Goal: Find contact information: Find contact information

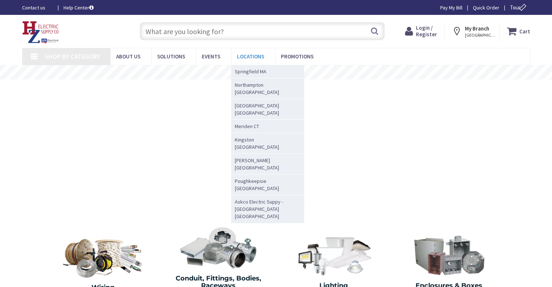
click at [244, 54] on span "Locations" at bounding box center [250, 56] width 27 height 7
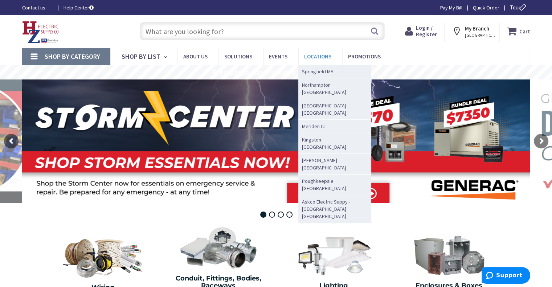
click at [317, 55] on span "Locations" at bounding box center [317, 56] width 27 height 7
click at [318, 58] on span "Locations" at bounding box center [317, 56] width 27 height 7
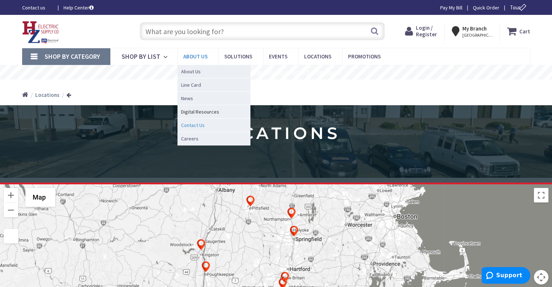
click at [193, 126] on span "Contact Us" at bounding box center [193, 124] width 24 height 7
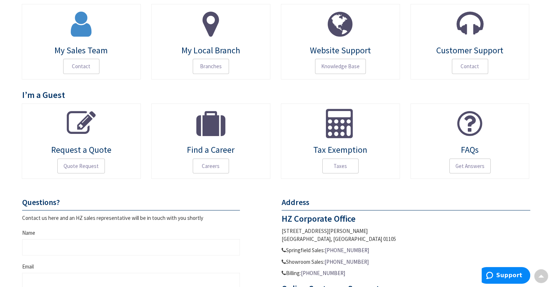
scroll to position [73, 0]
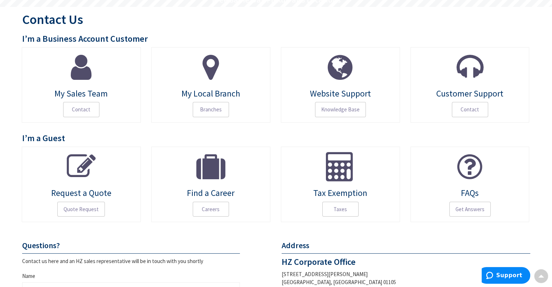
click at [81, 66] on icon at bounding box center [81, 67] width 21 height 29
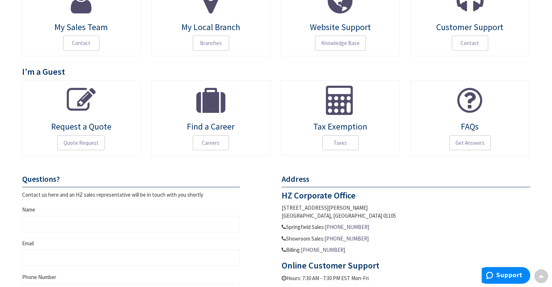
scroll to position [145, 0]
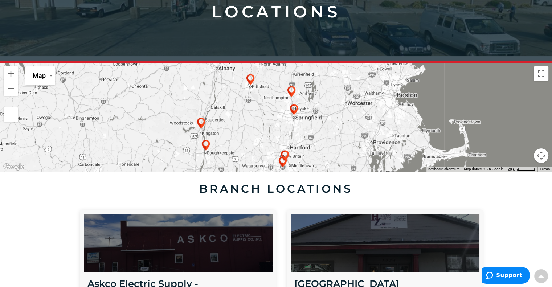
scroll to position [45, 0]
